Goal: Register for event/course

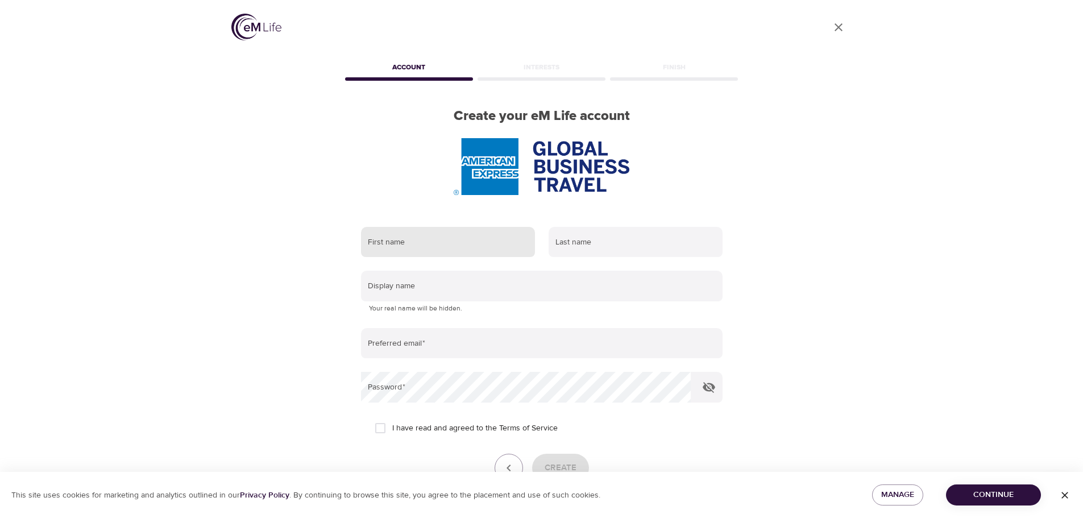
click at [417, 180] on div at bounding box center [542, 166] width 398 height 57
click at [404, 246] on input "text" at bounding box center [448, 242] width 174 height 31
type input "[PERSON_NAME]"
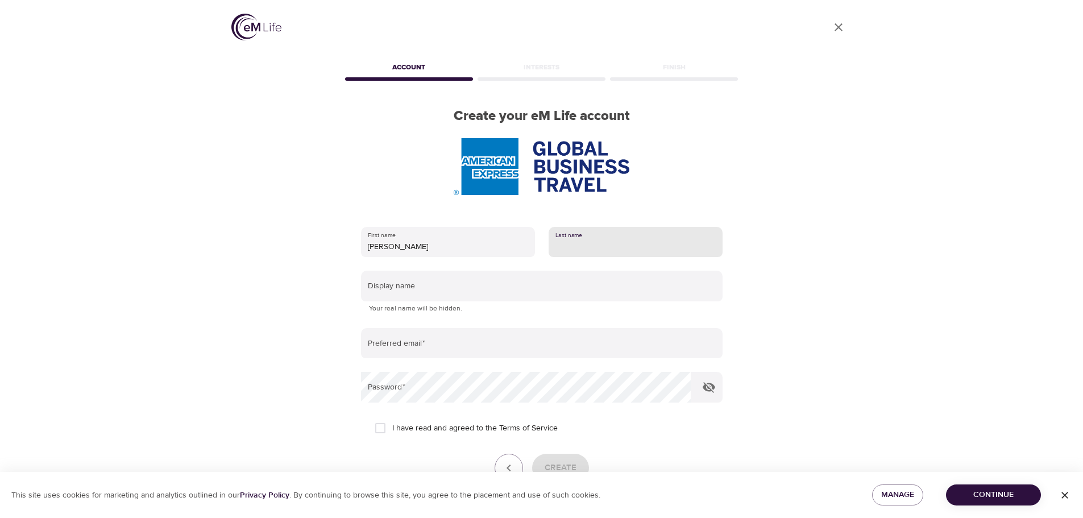
click at [600, 245] on input "text" at bounding box center [635, 242] width 174 height 31
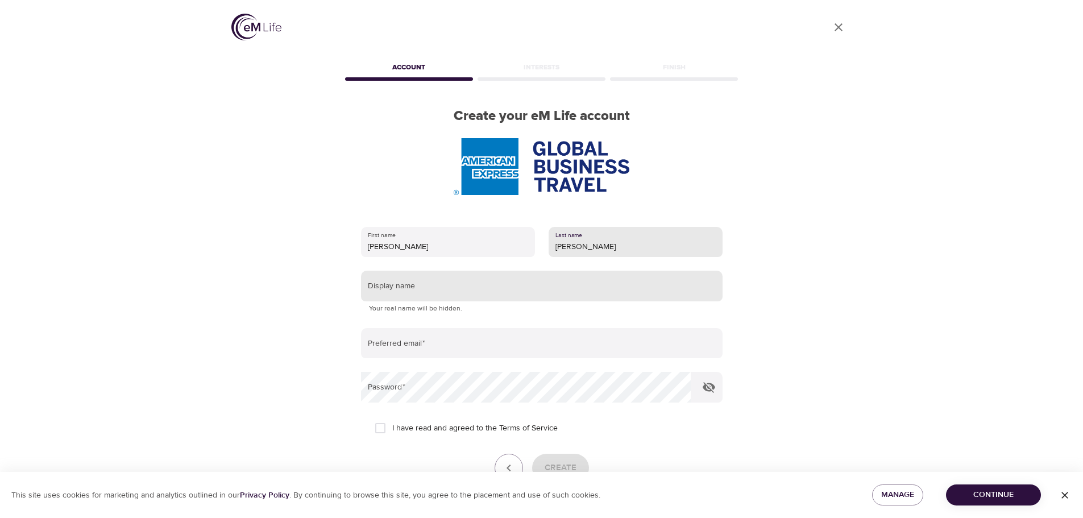
type input "[PERSON_NAME]"
click at [438, 292] on input "text" at bounding box center [541, 286] width 361 height 31
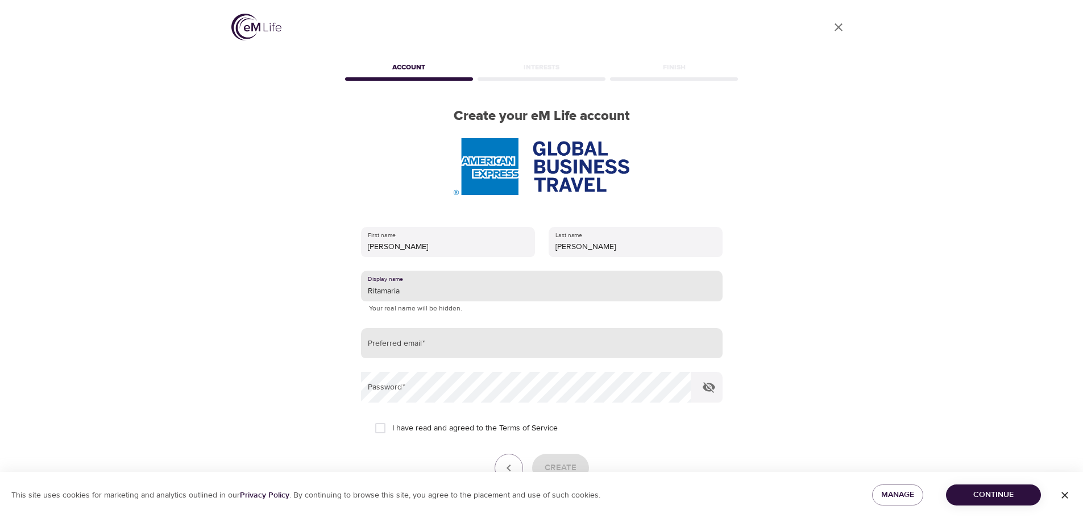
type input "Ritamaria"
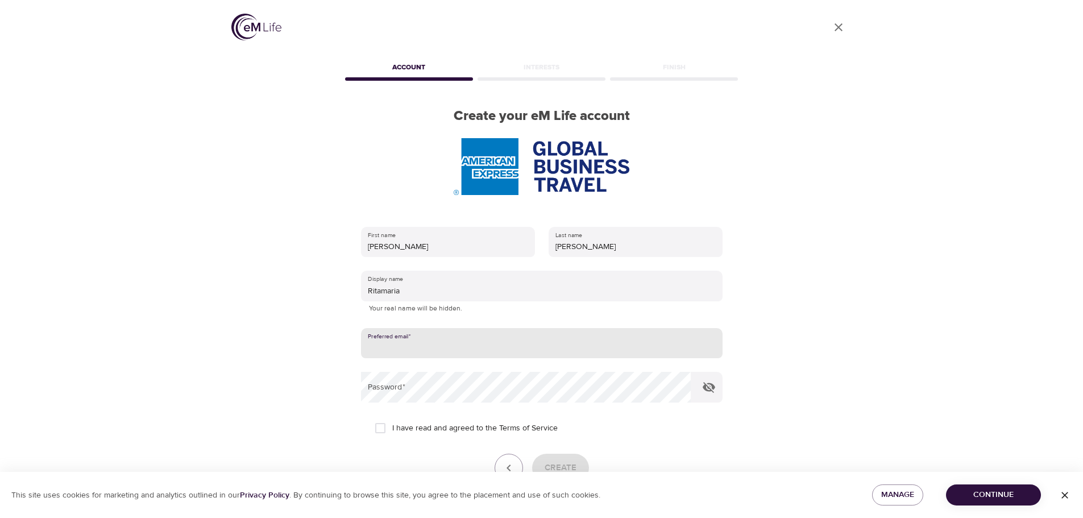
click at [440, 340] on input "email" at bounding box center [541, 343] width 361 height 31
type input "[PERSON_NAME][EMAIL_ADDRESS][PERSON_NAME][DOMAIN_NAME]"
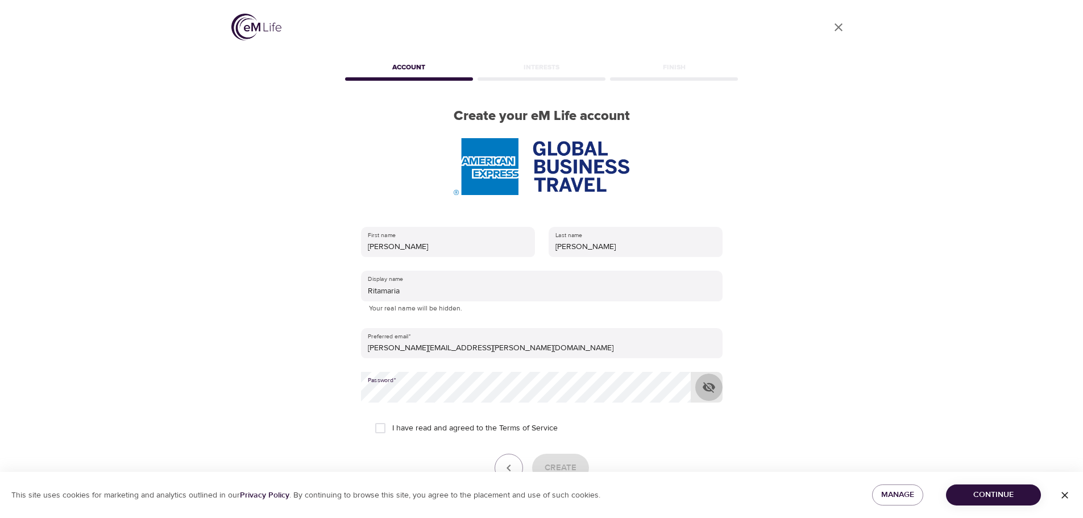
click at [706, 390] on icon "button" at bounding box center [709, 387] width 13 height 11
click at [706, 390] on icon "button" at bounding box center [709, 387] width 13 height 9
drag, startPoint x: 378, startPoint y: 426, endPoint x: 412, endPoint y: 434, distance: 34.5
click at [378, 426] on input "I have read and agreed to the Terms of Service" at bounding box center [380, 428] width 24 height 24
checkbox input "true"
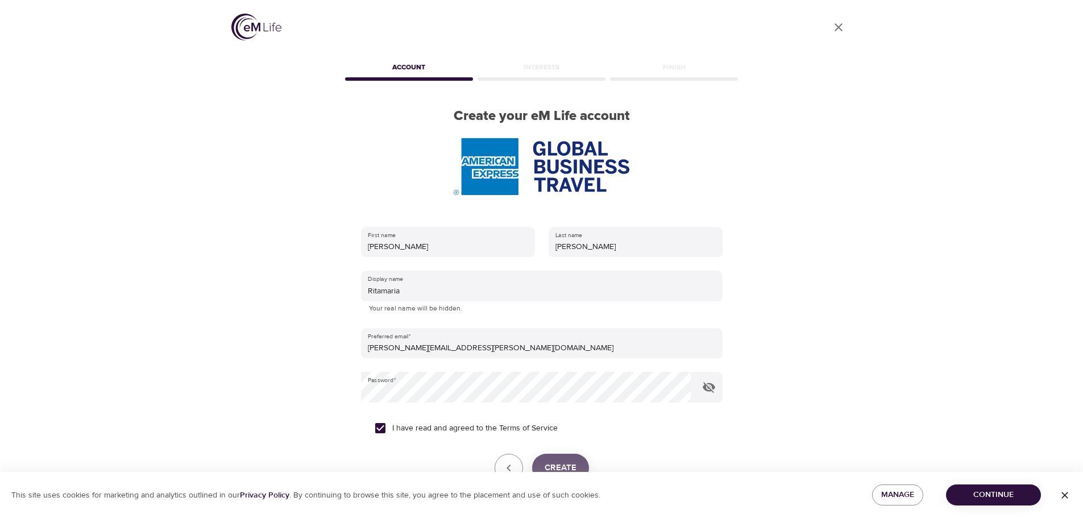
click at [569, 464] on span "Create" at bounding box center [561, 467] width 32 height 15
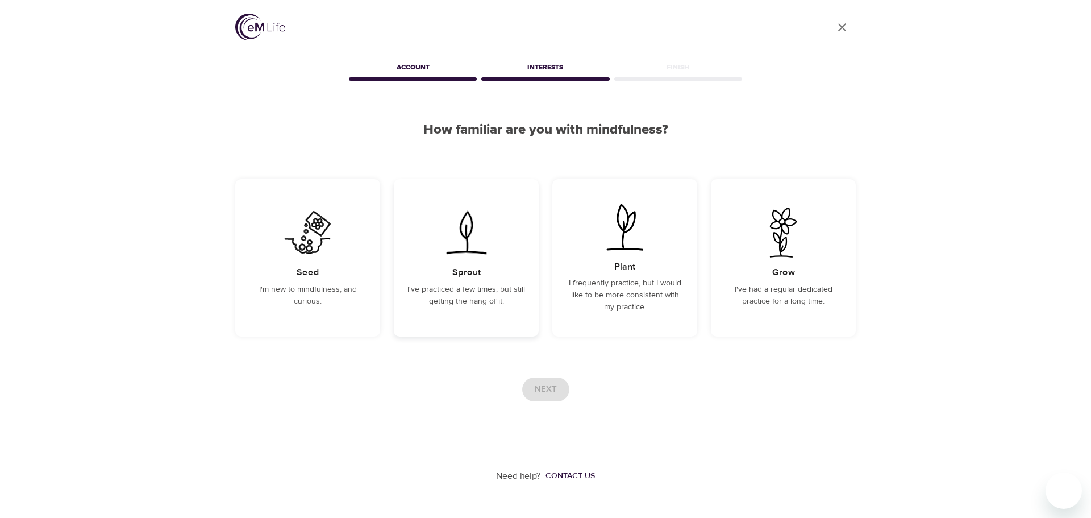
click at [492, 292] on p "I've practiced a few times, but still getting the hang of it." at bounding box center [467, 296] width 118 height 24
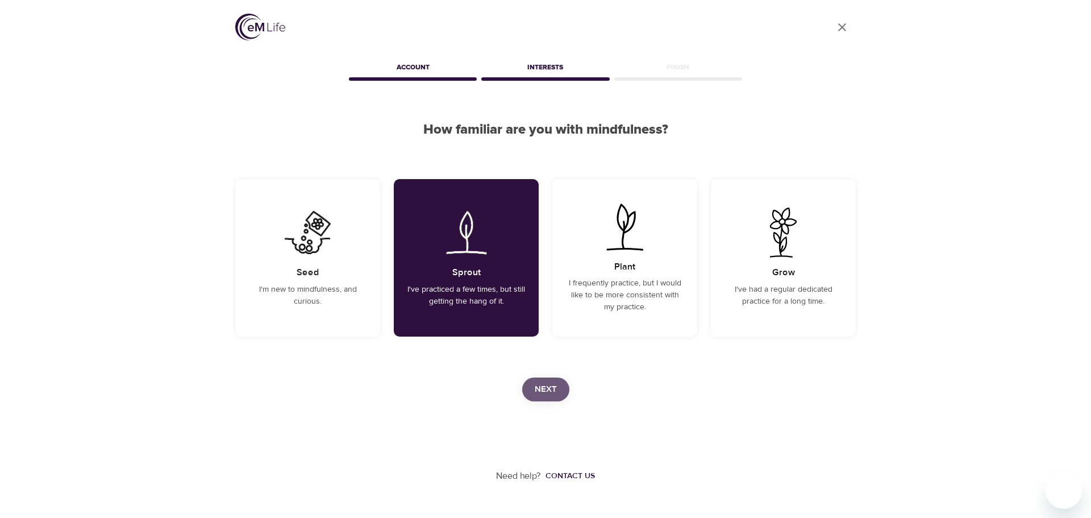
click at [554, 389] on span "Next" at bounding box center [546, 389] width 22 height 15
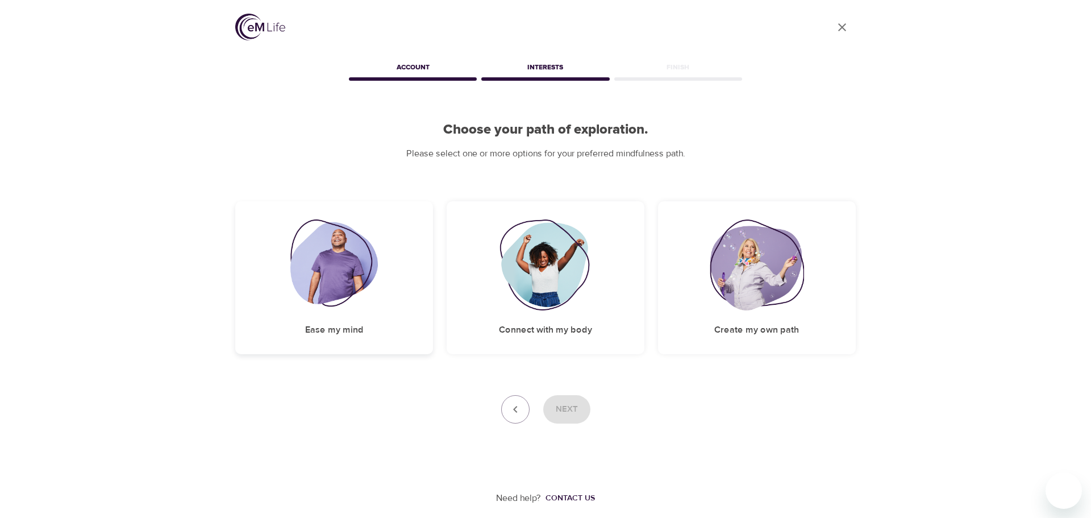
click at [321, 259] on img at bounding box center [334, 264] width 88 height 91
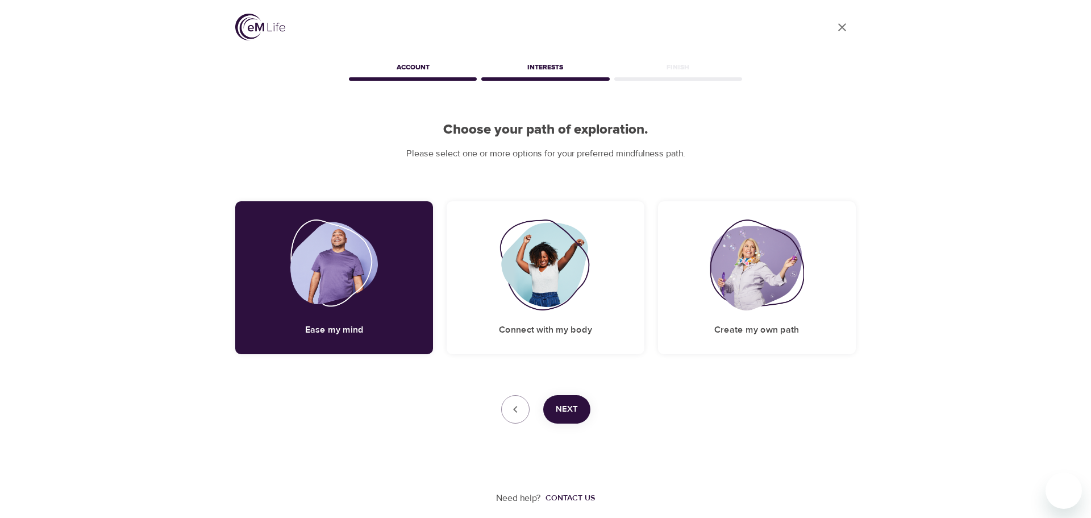
click at [575, 410] on span "Next" at bounding box center [567, 409] width 22 height 15
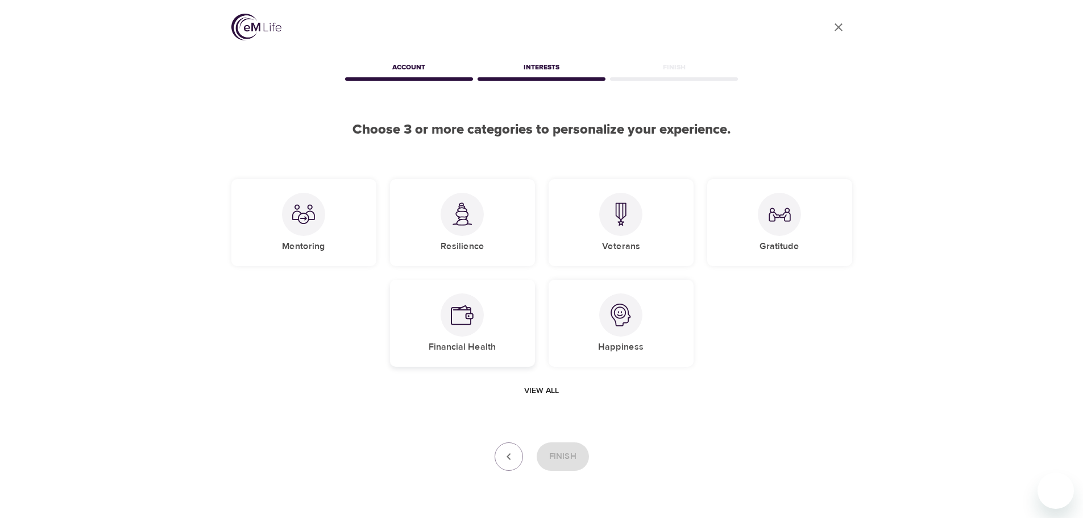
click at [472, 305] on img at bounding box center [462, 315] width 23 height 23
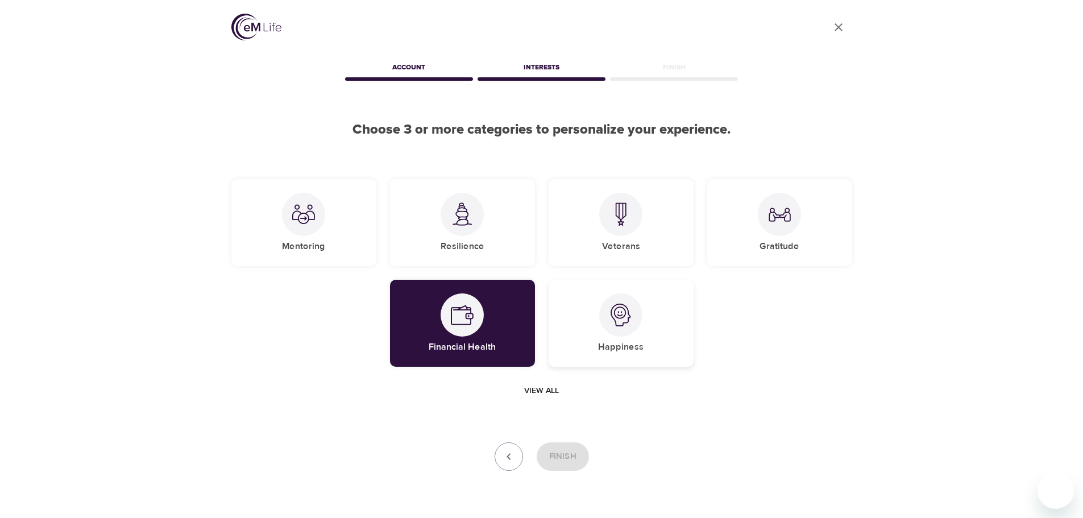
click at [634, 314] on div at bounding box center [620, 314] width 43 height 43
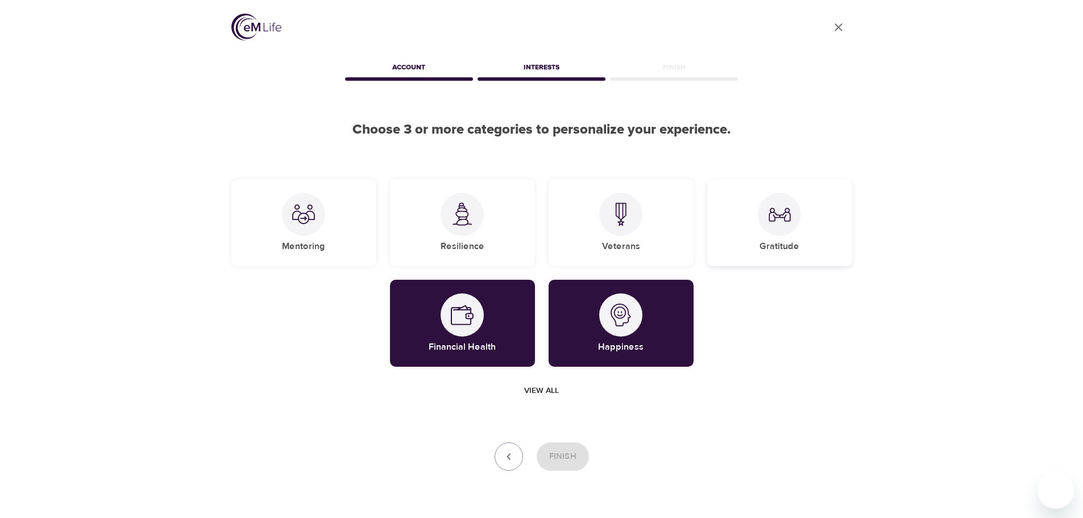
click at [800, 221] on div "Gratitude" at bounding box center [779, 222] width 145 height 87
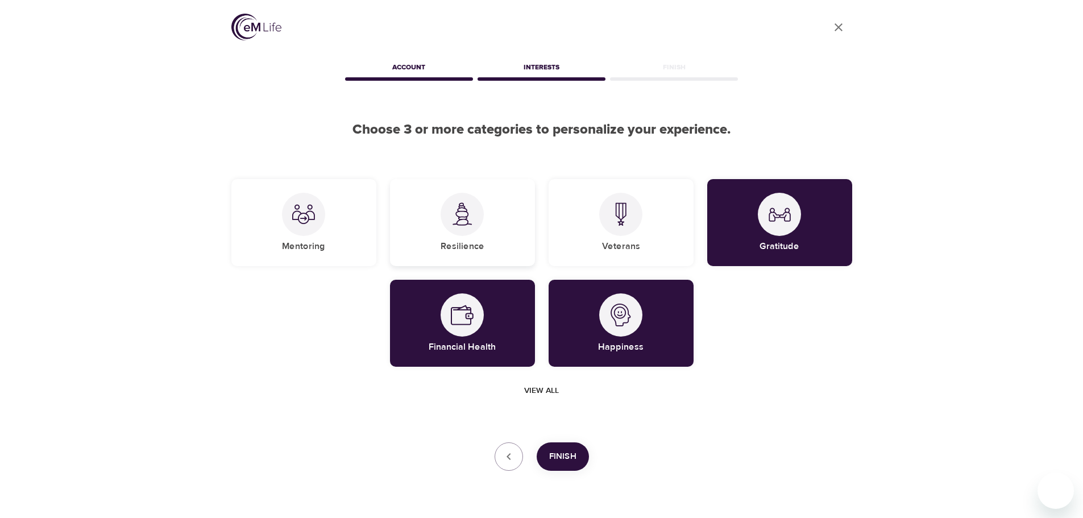
click at [444, 228] on div "Resilience" at bounding box center [462, 222] width 145 height 87
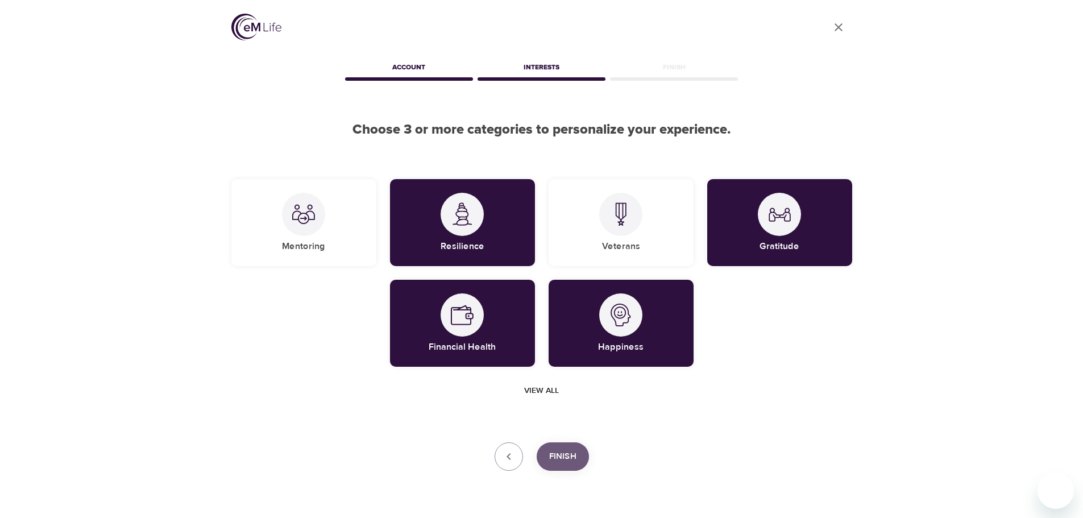
click at [566, 458] on span "Finish" at bounding box center [562, 456] width 27 height 15
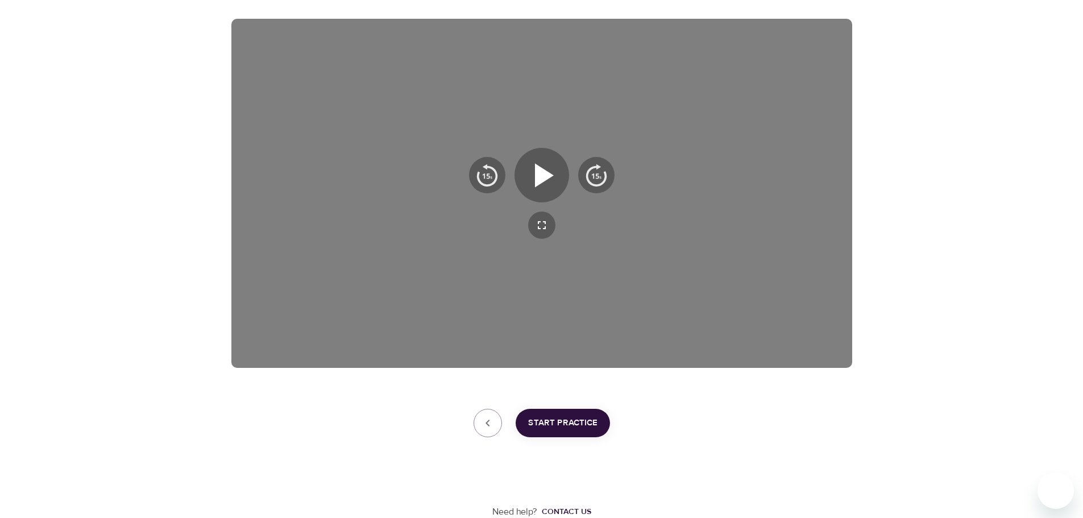
scroll to position [183, 0]
click at [542, 168] on icon "button" at bounding box center [544, 175] width 19 height 24
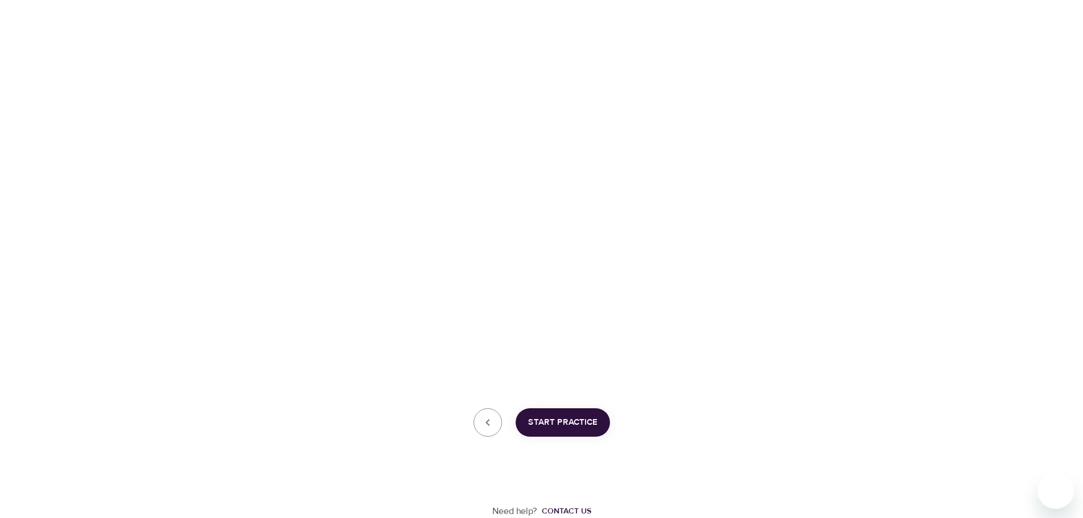
click at [570, 419] on span "Start Practice" at bounding box center [562, 422] width 69 height 15
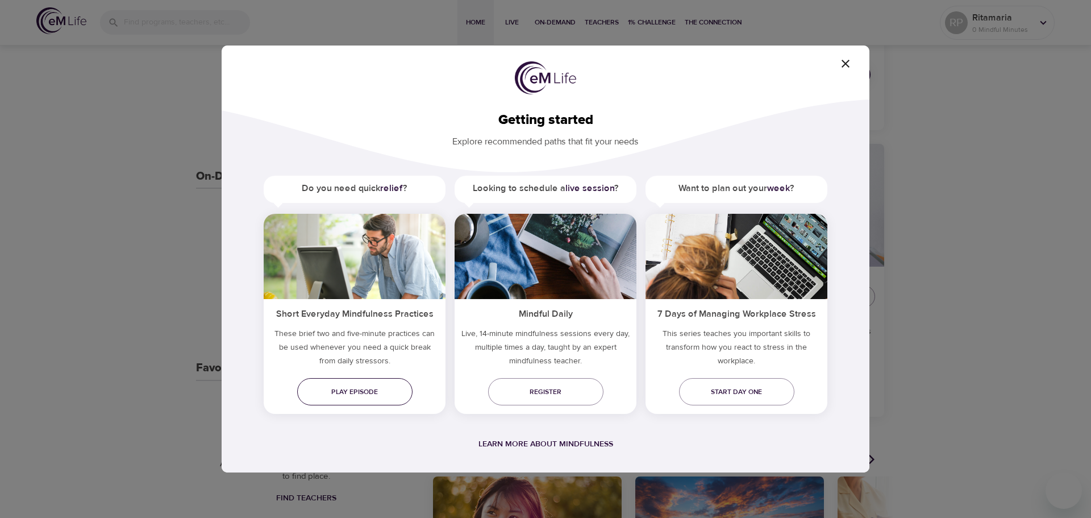
click at [371, 391] on span "Play episode" at bounding box center [354, 392] width 97 height 12
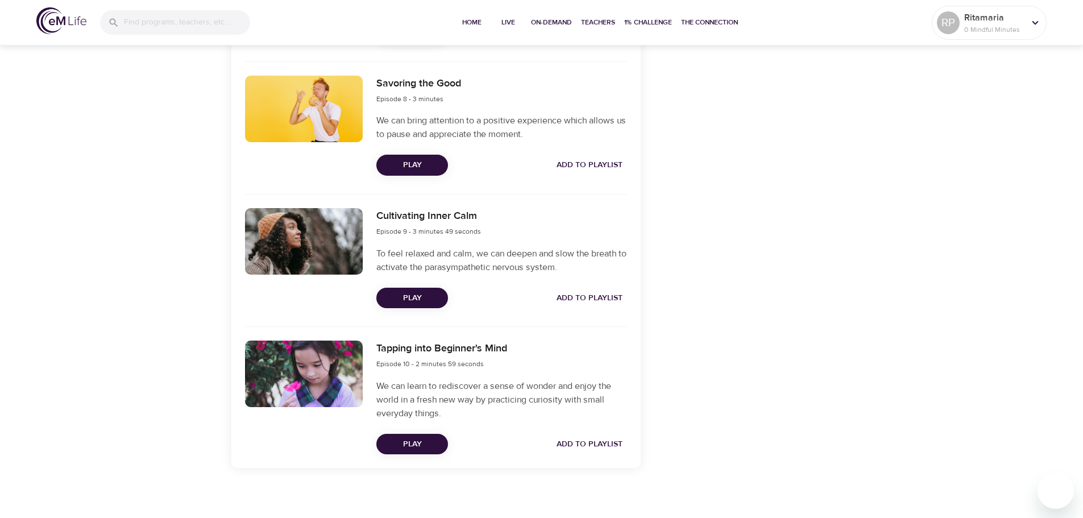
scroll to position [1417, 0]
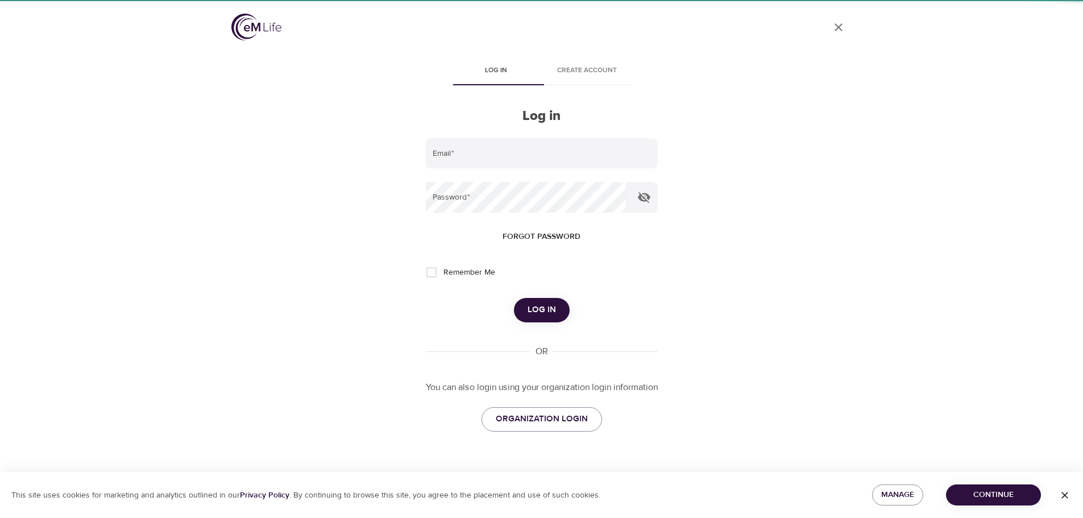
type input "[PERSON_NAME][EMAIL_ADDRESS][PERSON_NAME][DOMAIN_NAME]"
